Goal: Task Accomplishment & Management: Manage account settings

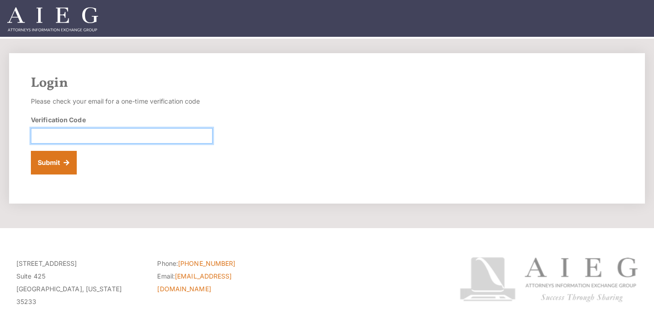
click at [158, 136] on input "Verification Code" at bounding box center [122, 135] width 182 height 15
click at [122, 145] on form "Please check your email for a one-time verification code Verification Code Subm…" at bounding box center [122, 134] width 182 height 79
click at [123, 138] on input "Verification Code" at bounding box center [122, 135] width 182 height 15
click at [134, 136] on input "Verification Code" at bounding box center [122, 135] width 182 height 15
paste input "849724"
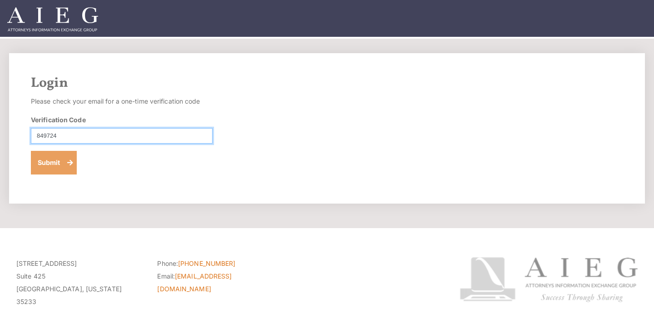
type input "849724"
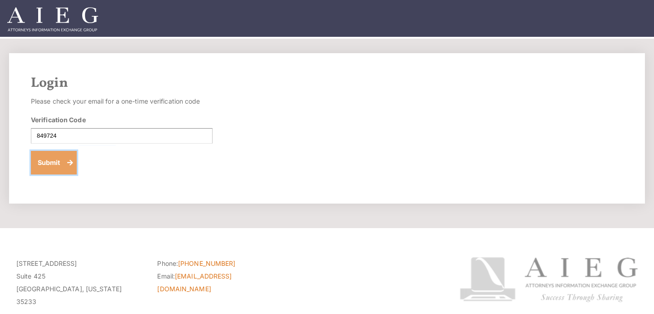
click at [51, 172] on button "Submit" at bounding box center [54, 163] width 46 height 24
